Goal: Task Accomplishment & Management: Use online tool/utility

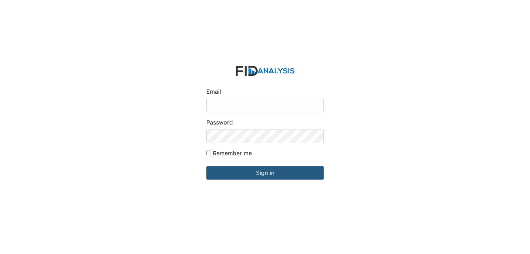
click at [243, 108] on input "Email" at bounding box center [264, 106] width 117 height 14
type input "[EMAIL_ADDRESS][DOMAIN_NAME]"
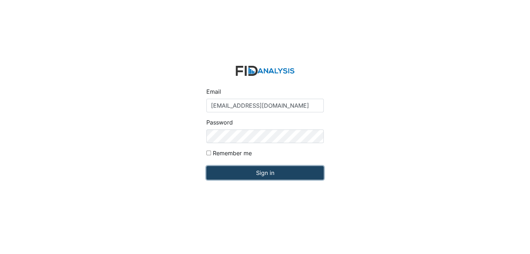
click at [256, 174] on input "Sign in" at bounding box center [264, 173] width 117 height 14
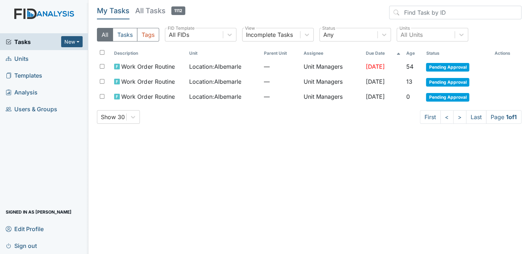
click at [25, 57] on span "Units" at bounding box center [17, 58] width 23 height 11
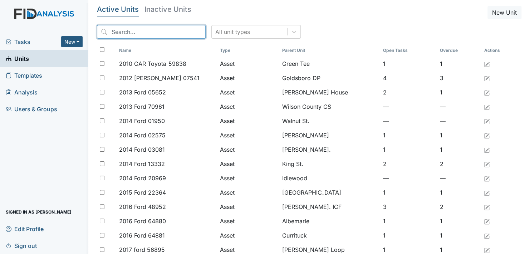
click at [119, 29] on input "search" at bounding box center [151, 32] width 109 height 14
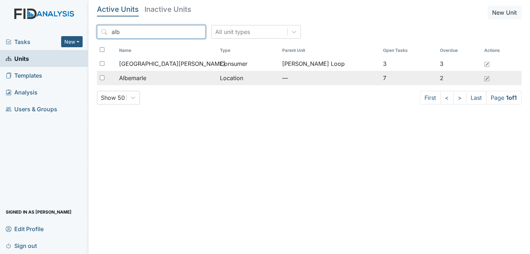
type input "alb"
click at [140, 76] on span "Albemarle" at bounding box center [132, 78] width 27 height 9
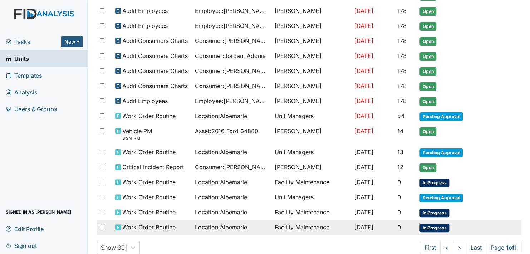
scroll to position [177, 0]
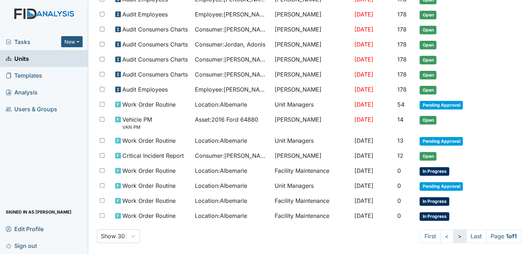
click at [453, 231] on link ">" at bounding box center [459, 236] width 13 height 14
click at [453, 230] on link ">" at bounding box center [459, 236] width 13 height 14
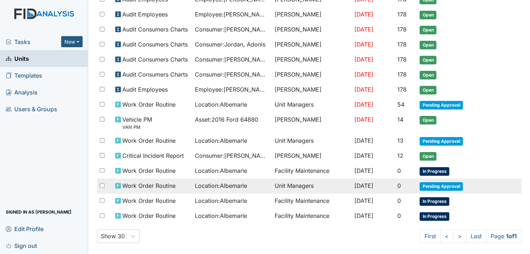
click at [438, 182] on span "Pending Approval" at bounding box center [440, 186] width 43 height 9
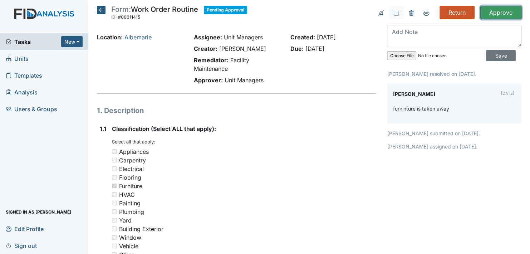
click at [488, 11] on input "Approve" at bounding box center [500, 13] width 41 height 14
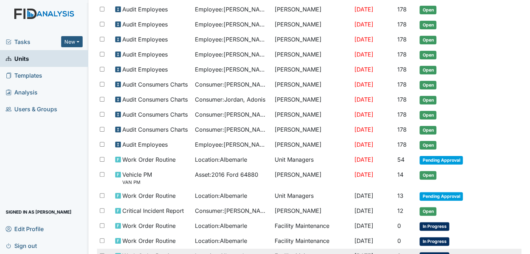
scroll to position [186, 0]
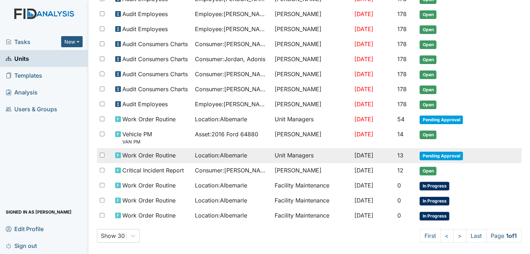
click at [431, 152] on span "Pending Approval" at bounding box center [440, 156] width 43 height 9
